Goal: Information Seeking & Learning: Learn about a topic

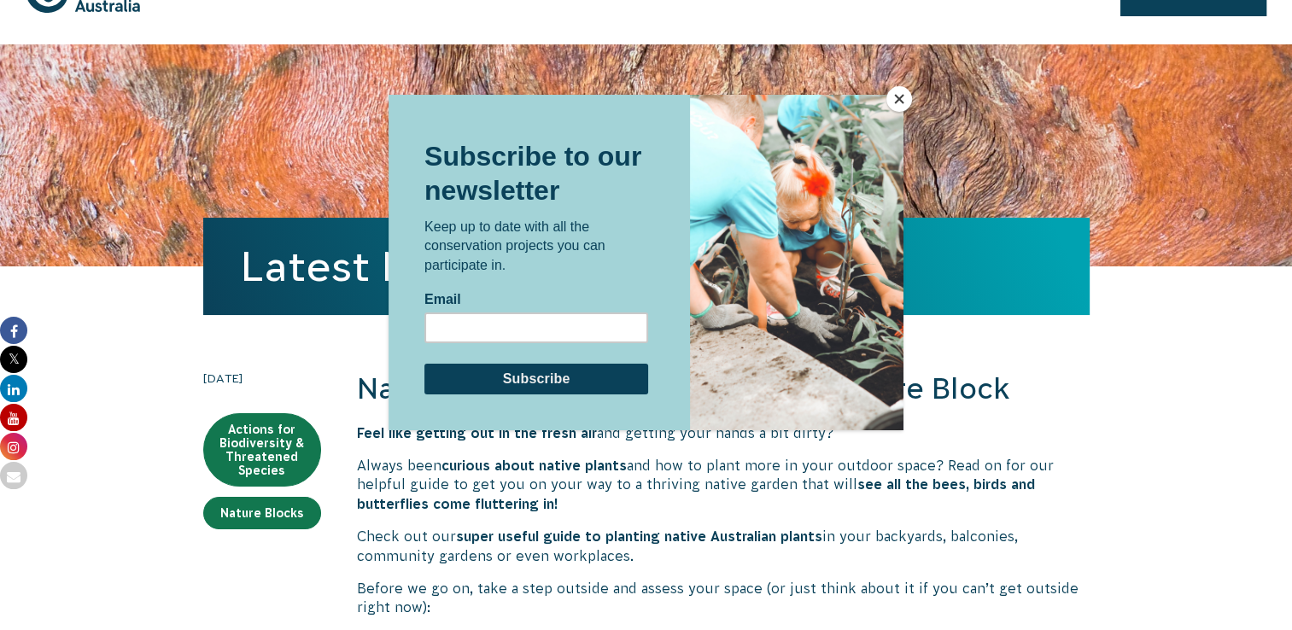
scroll to position [45, 0]
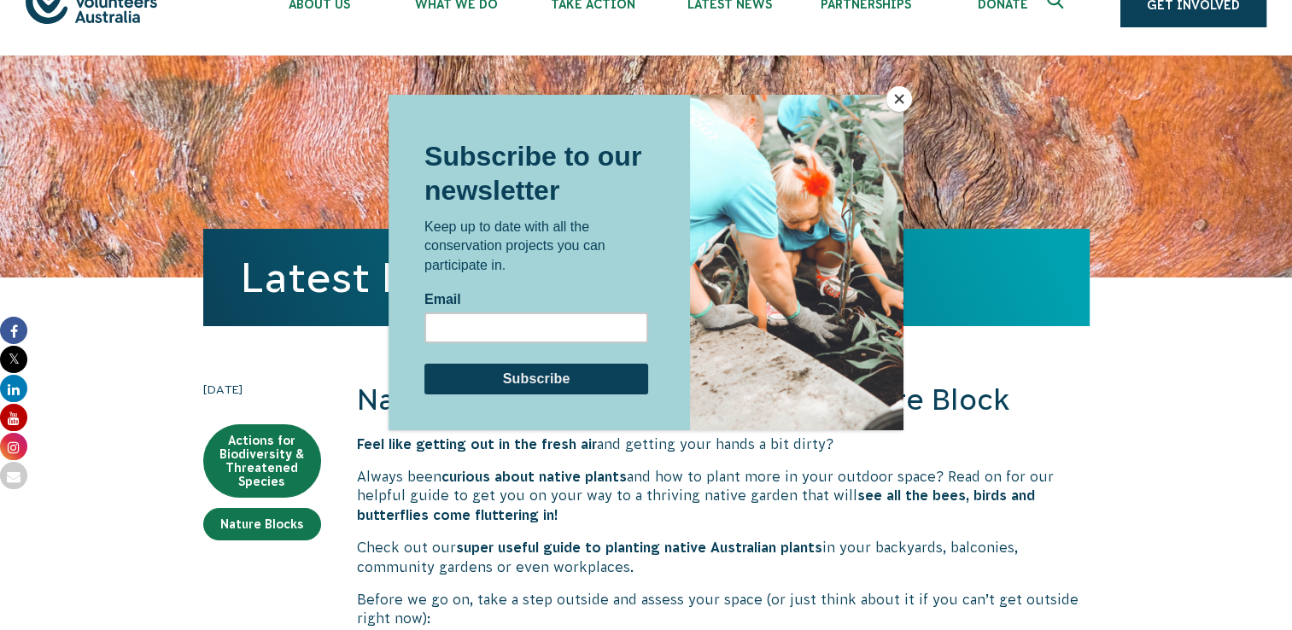
click at [898, 97] on button "Close" at bounding box center [899, 99] width 26 height 26
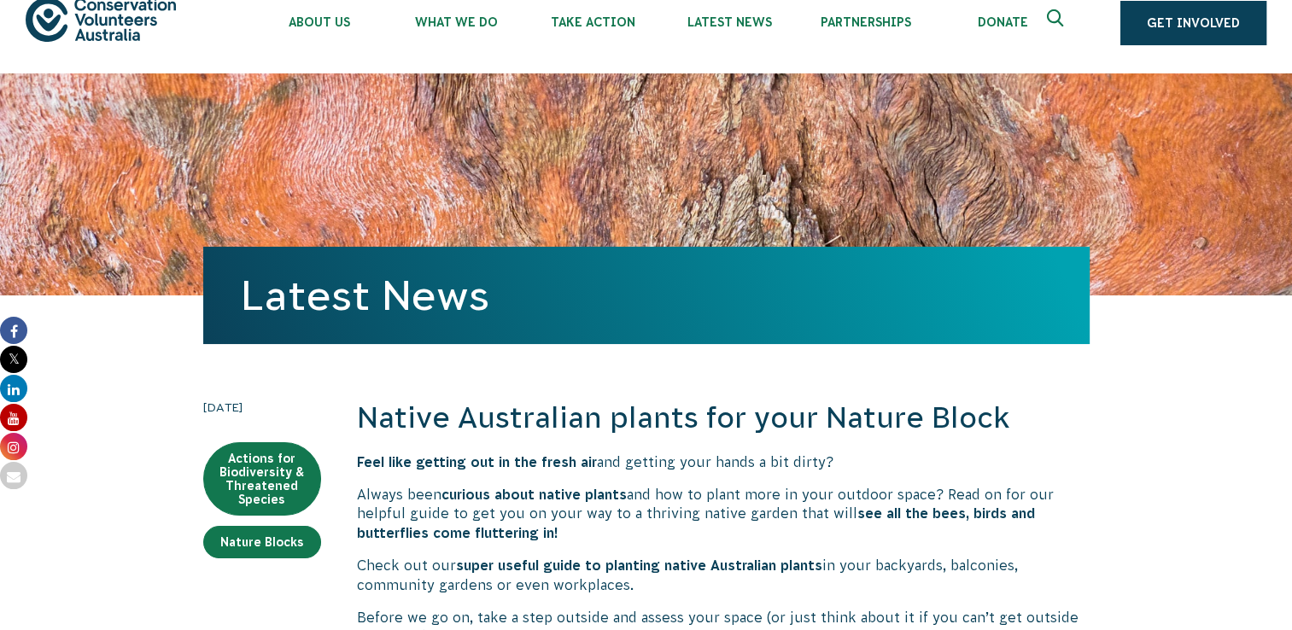
scroll to position [11, 0]
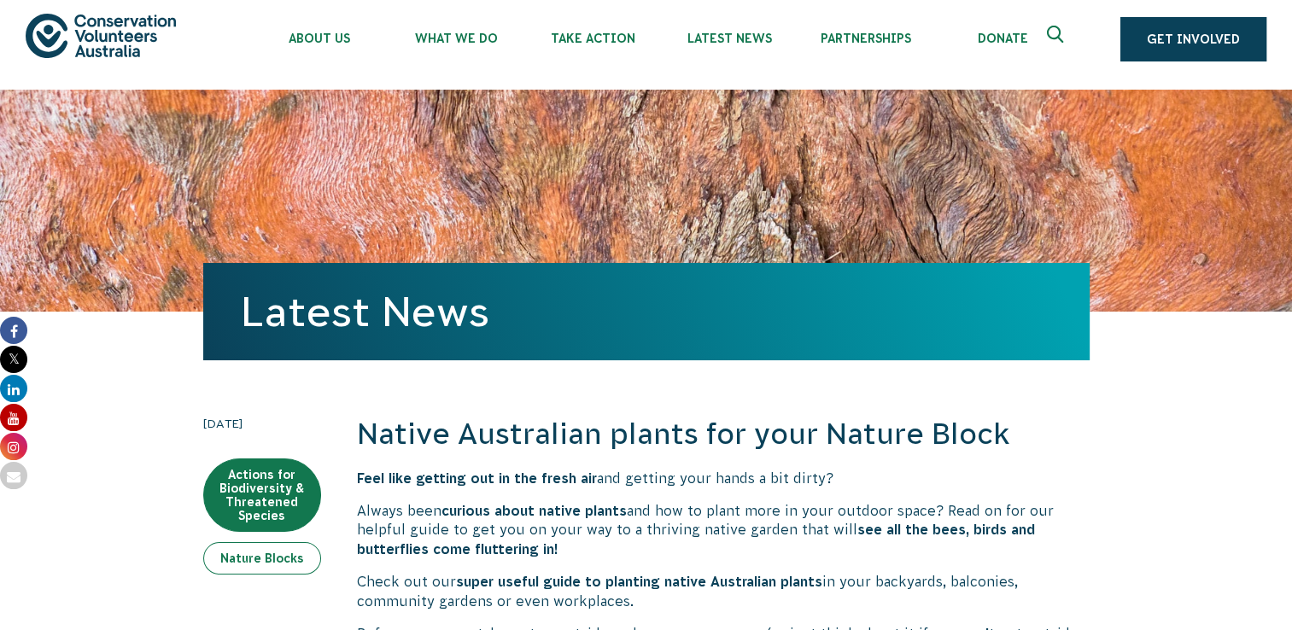
click at [280, 546] on link "Nature Blocks" at bounding box center [262, 558] width 118 height 32
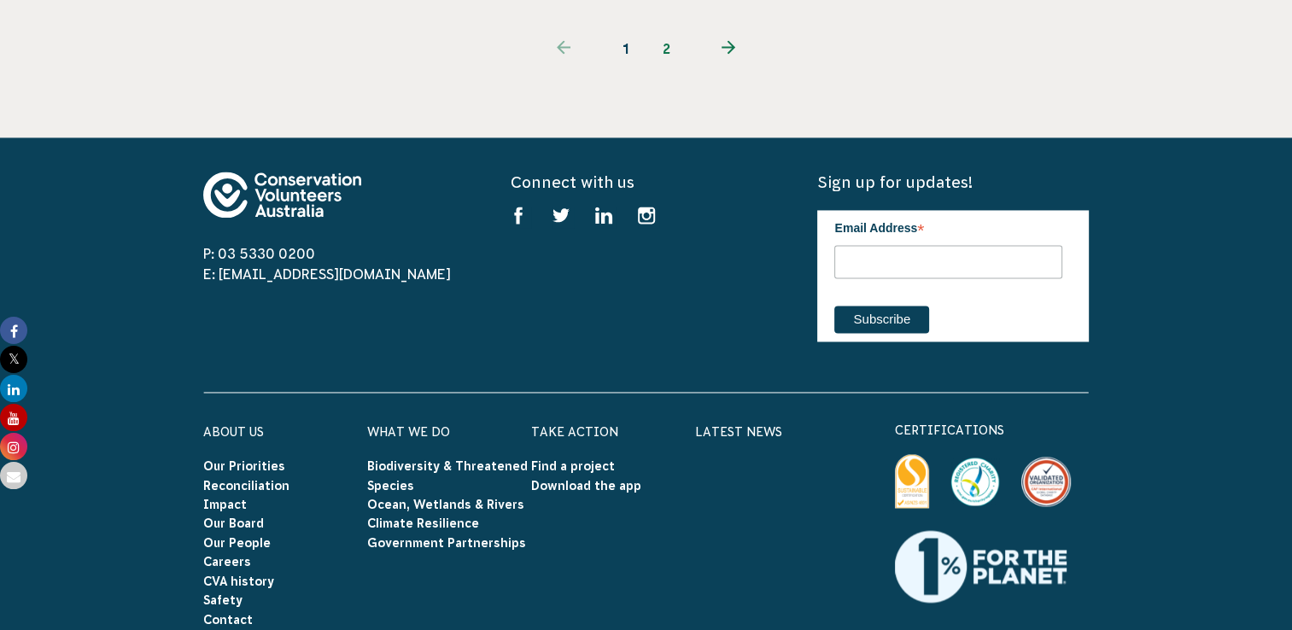
scroll to position [2630, 0]
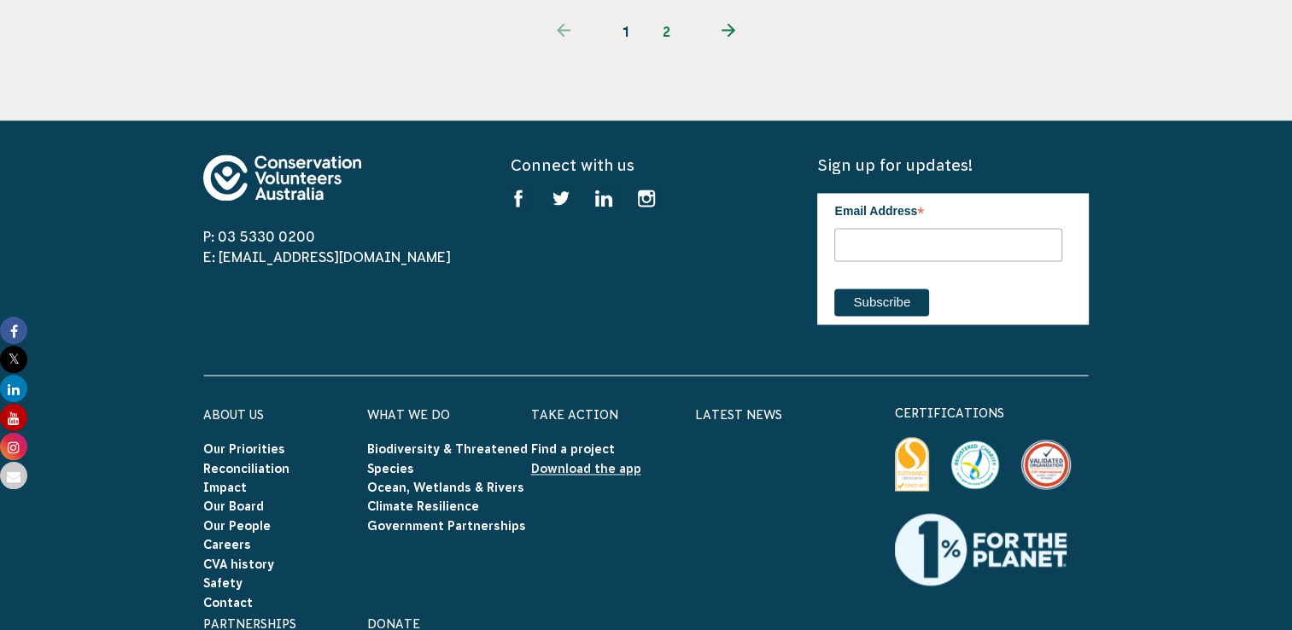
click at [581, 462] on link "Download the app" at bounding box center [586, 469] width 110 height 14
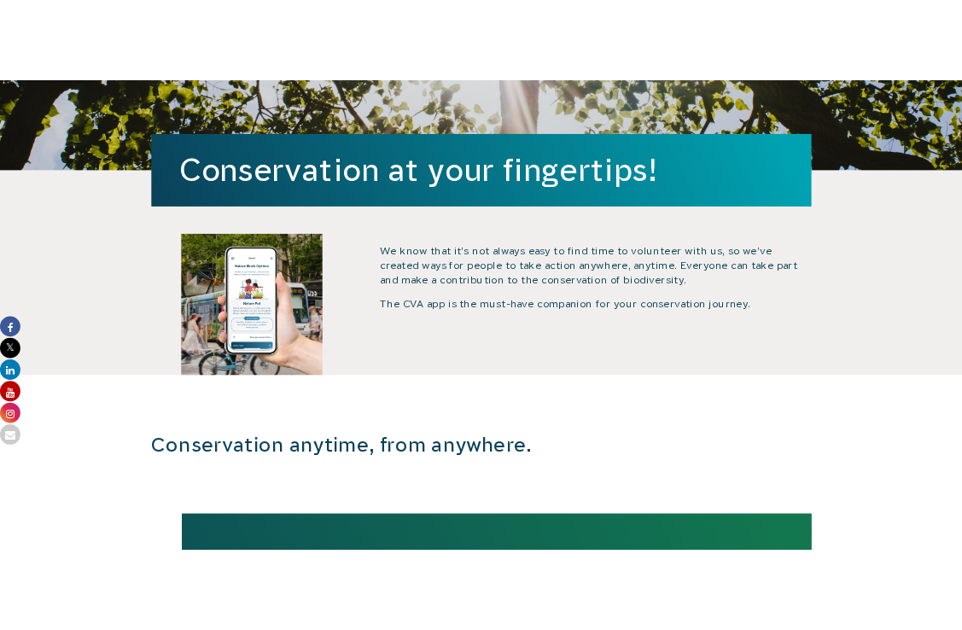
scroll to position [404, 0]
